Goal: Task Accomplishment & Management: Use online tool/utility

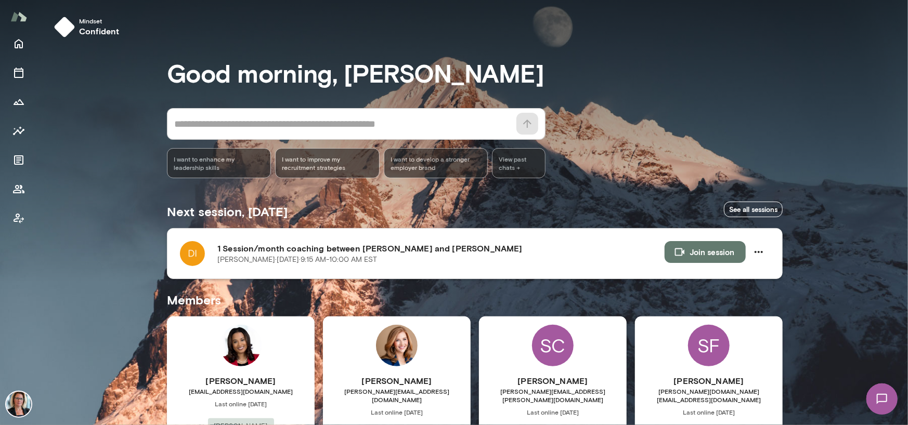
click at [718, 252] on button "Join session" at bounding box center [705, 252] width 81 height 22
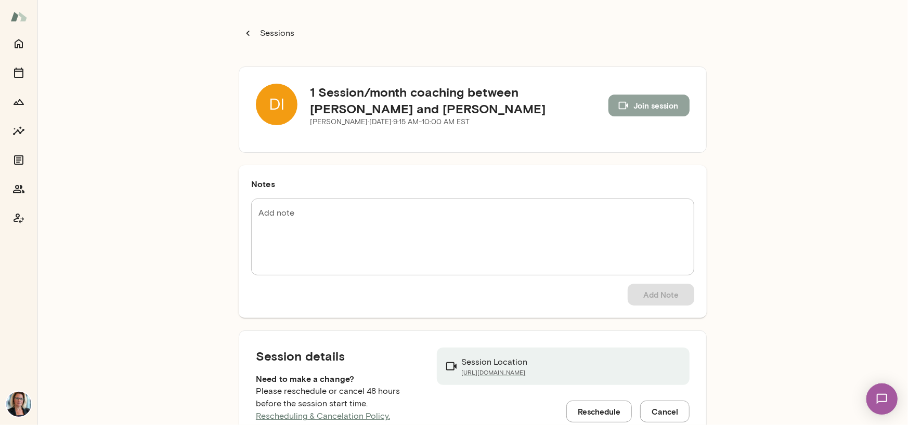
click at [657, 110] on button "Join session" at bounding box center [649, 106] width 81 height 22
click at [21, 46] on icon "Home" at bounding box center [18, 43] width 12 height 12
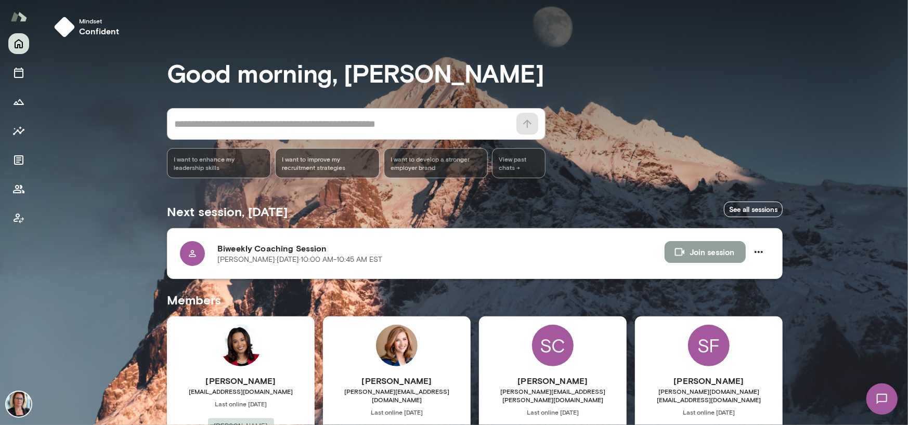
click at [707, 259] on button "Join session" at bounding box center [705, 252] width 81 height 22
